Goal: Task Accomplishment & Management: Use online tool/utility

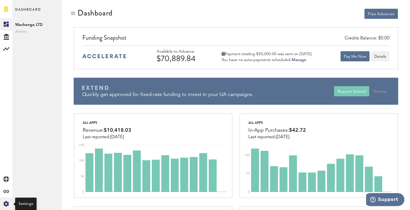
click at [9, 205] on div "Created with Sketch." at bounding box center [6, 203] width 12 height 12
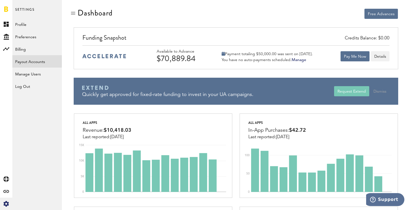
click at [44, 62] on link "Payout Accounts" at bounding box center [36, 61] width 49 height 12
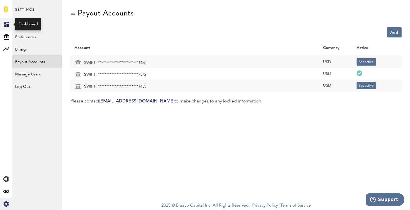
click at [8, 25] on icon at bounding box center [6, 24] width 5 height 5
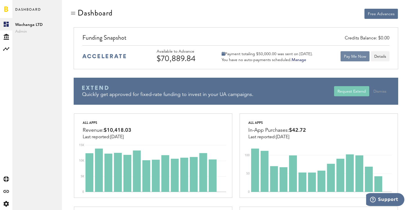
click at [349, 57] on button "Pay Me Now" at bounding box center [355, 56] width 29 height 10
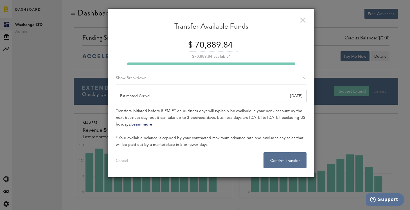
drag, startPoint x: 208, startPoint y: 46, endPoint x: 330, endPoint y: 47, distance: 121.2
click at [330, 49] on div "Transfer Available Funds $ 70,889.84 $70,889.84 available* Show Breakdown Apple…" at bounding box center [211, 105] width 398 height 210
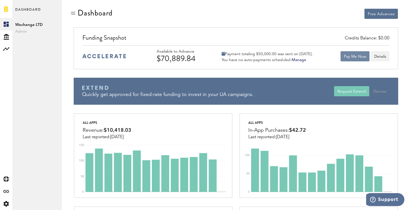
click at [357, 57] on button "Pay Me Now" at bounding box center [355, 56] width 29 height 10
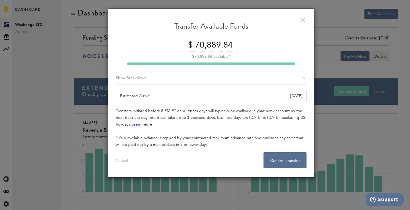
click at [205, 44] on input "70,889.84" at bounding box center [215, 46] width 44 height 12
type input "70000"
click at [285, 159] on button "Confirm Transfer . . ." at bounding box center [284, 160] width 43 height 16
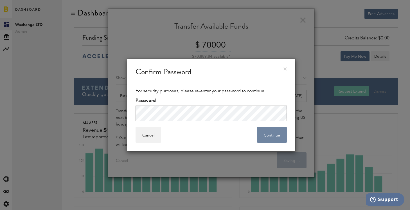
click at [275, 139] on button "Continue" at bounding box center [272, 135] width 30 height 16
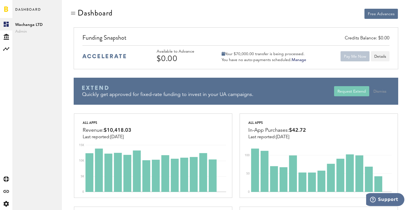
click at [235, 15] on div "Free Advances" at bounding box center [235, 17] width 331 height 19
